Goal: Task Accomplishment & Management: Complete application form

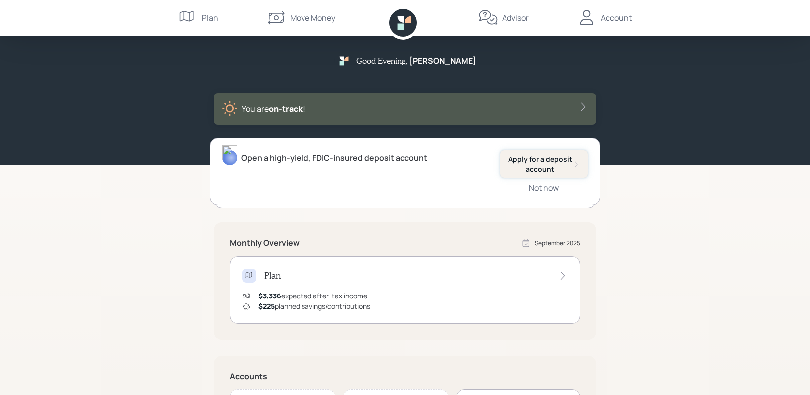
click at [564, 165] on div "Apply for a deposit account" at bounding box center [544, 163] width 72 height 19
